Goal: Contribute content: Add original content to the website for others to see

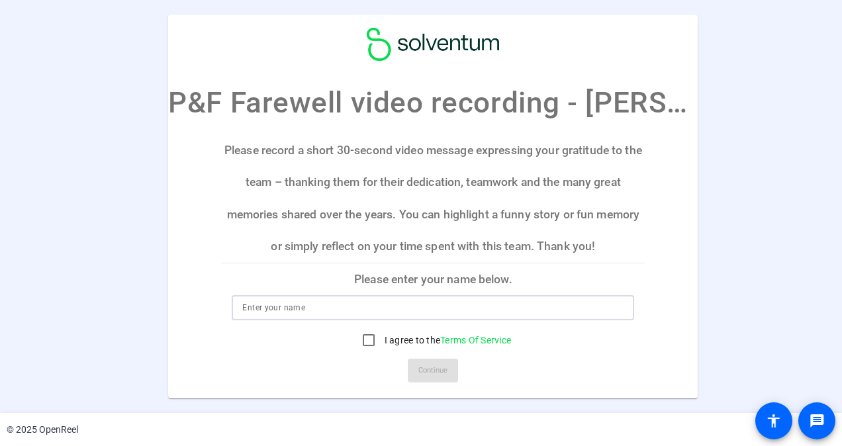
click at [289, 304] on input at bounding box center [432, 308] width 381 height 16
type input "[PERSON_NAME]"
click at [173, 300] on mat-card "P&F Farewell video recording - [PERSON_NAME] Please record a short 30-second vi…" at bounding box center [432, 207] width 529 height 384
click at [358, 341] on input "I agree to the Terms Of Service" at bounding box center [368, 340] width 26 height 26
checkbox input "true"
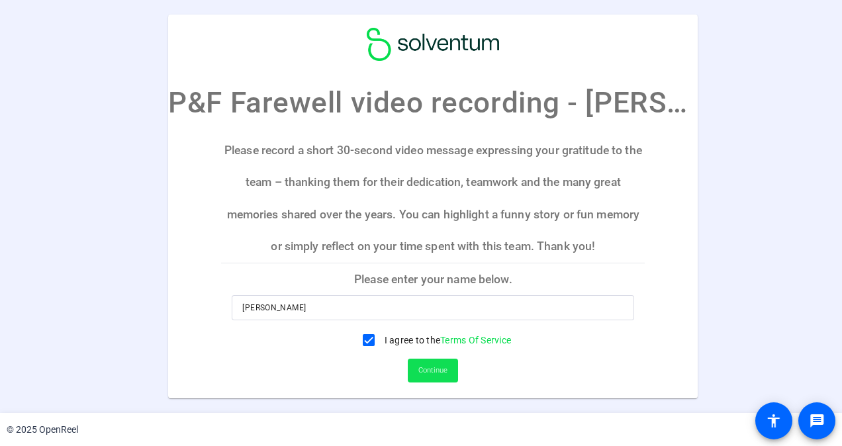
click at [418, 369] on span "Continue" at bounding box center [432, 371] width 29 height 20
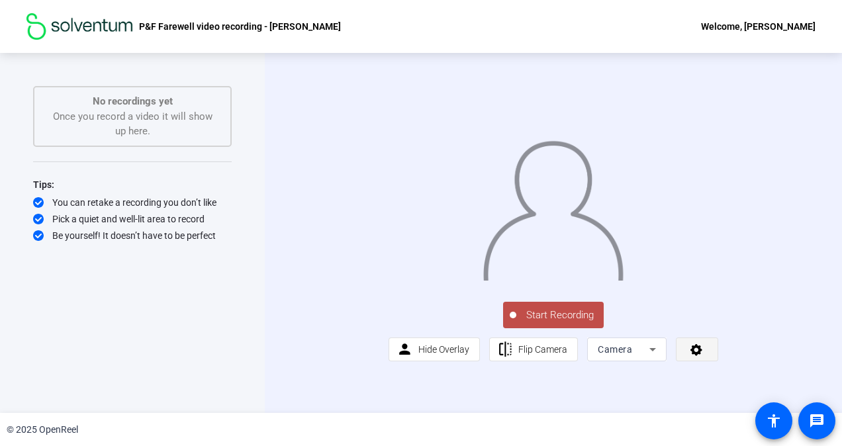
click at [686, 365] on span at bounding box center [696, 350] width 41 height 32
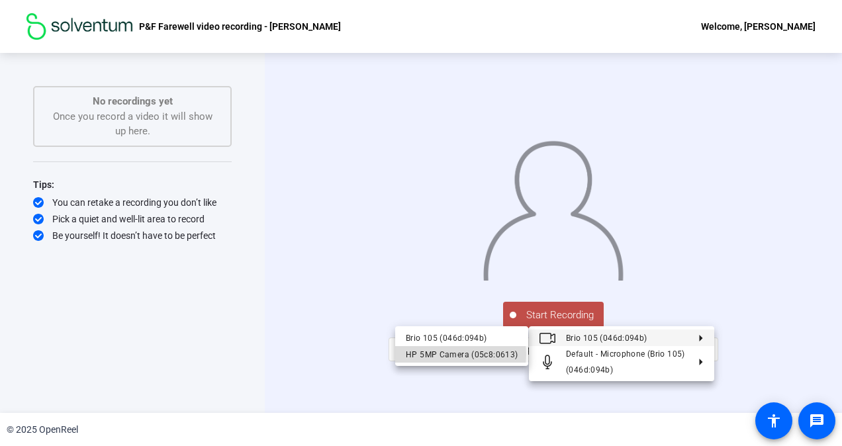
click at [459, 355] on div "HP 5MP Camera (05c8:0613)" at bounding box center [462, 355] width 112 height 16
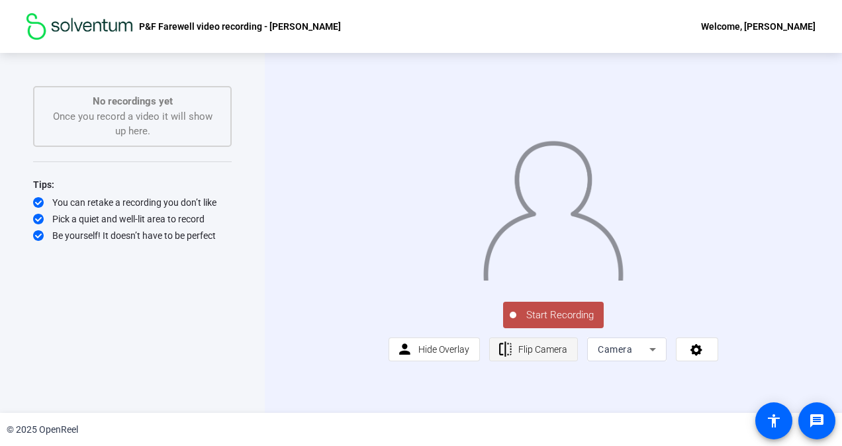
click at [541, 362] on span "Flip Camera" at bounding box center [542, 349] width 49 height 25
click at [541, 355] on span "Flip Camera" at bounding box center [542, 349] width 49 height 11
click at [631, 357] on div "Camera" at bounding box center [624, 350] width 52 height 16
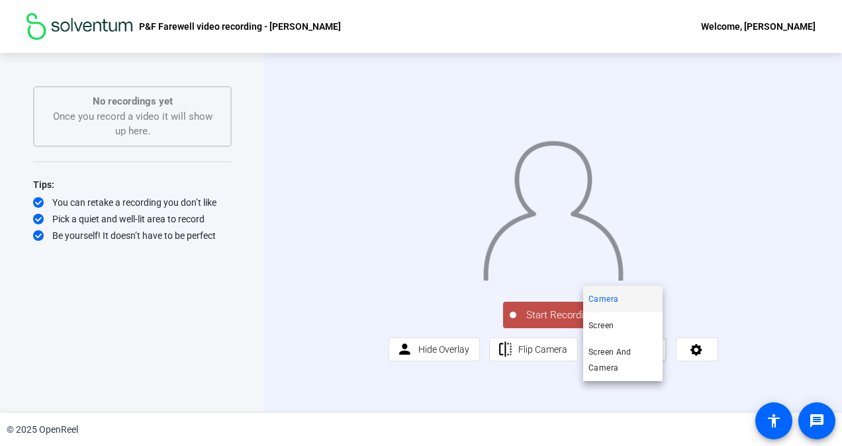
click at [703, 393] on div at bounding box center [421, 223] width 842 height 446
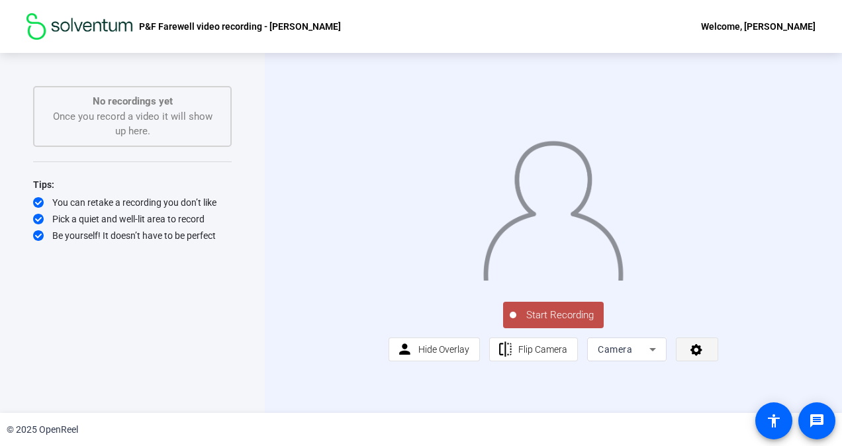
click at [700, 356] on icon at bounding box center [696, 349] width 15 height 13
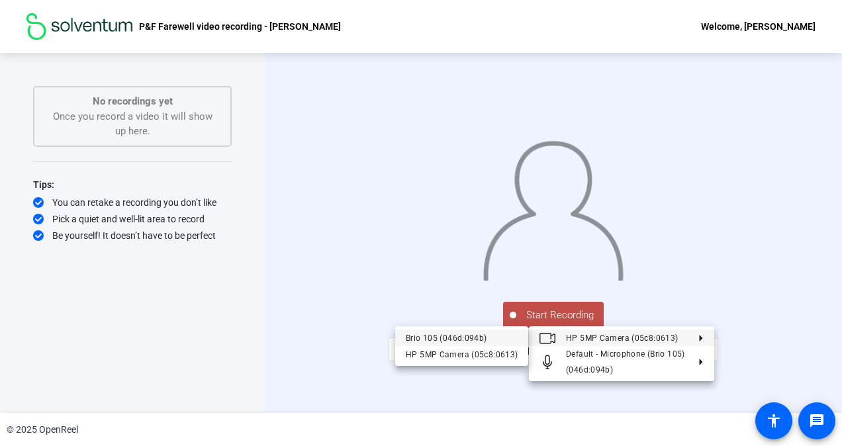
click at [461, 334] on div "Brio 105 (046d:094b)" at bounding box center [462, 338] width 112 height 16
